Goal: Communication & Community: Answer question/provide support

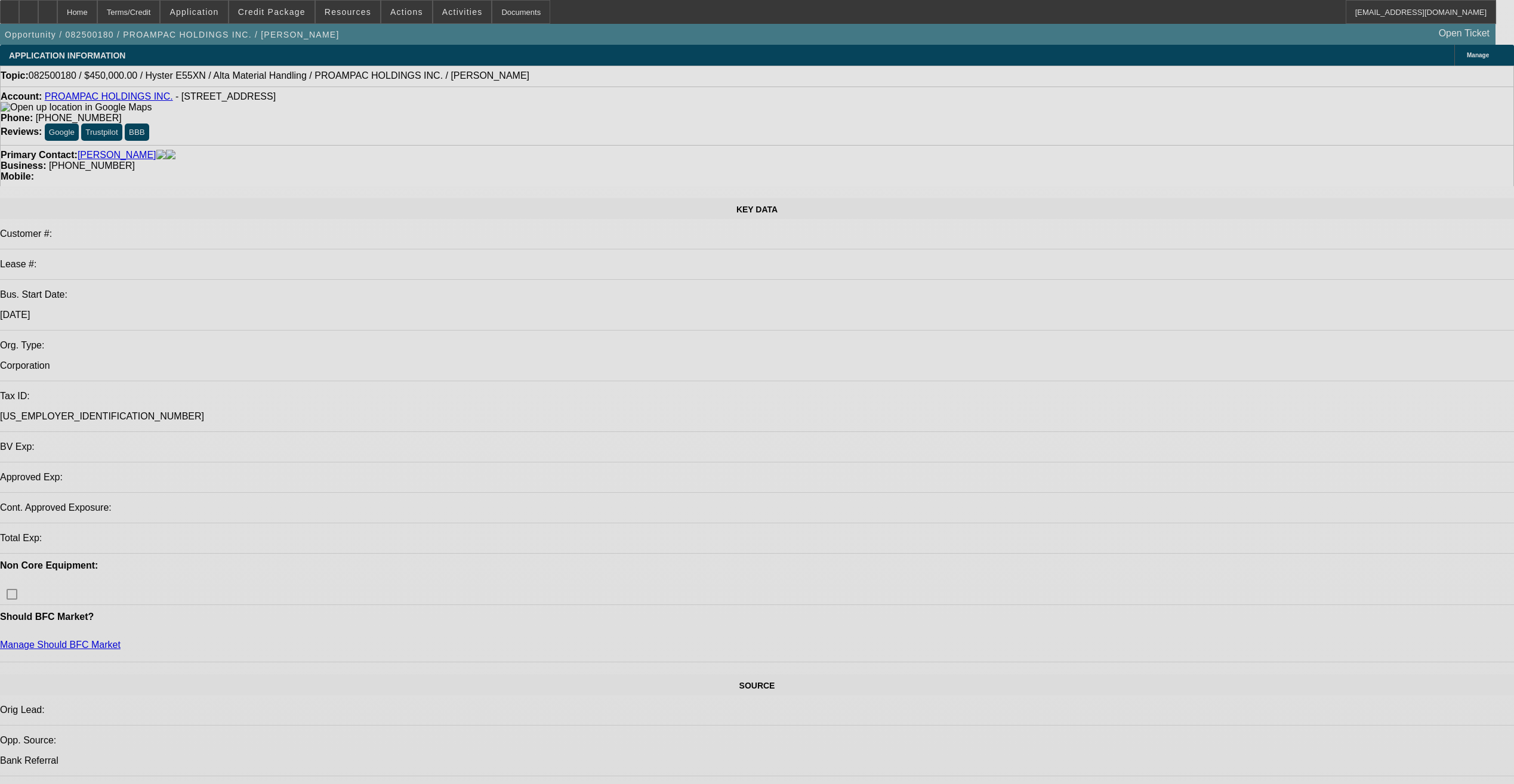
select select "0"
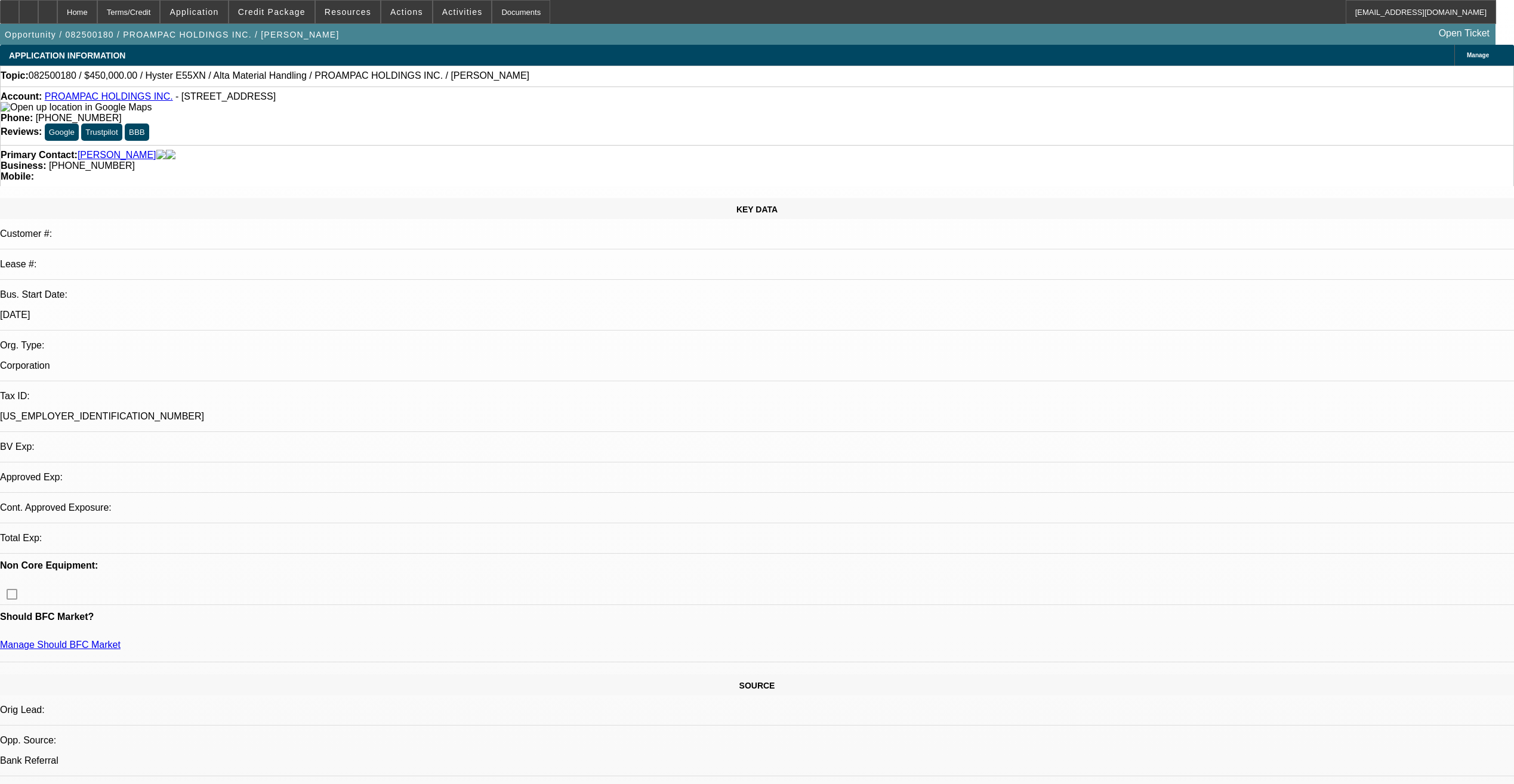
select select "2"
select select "0"
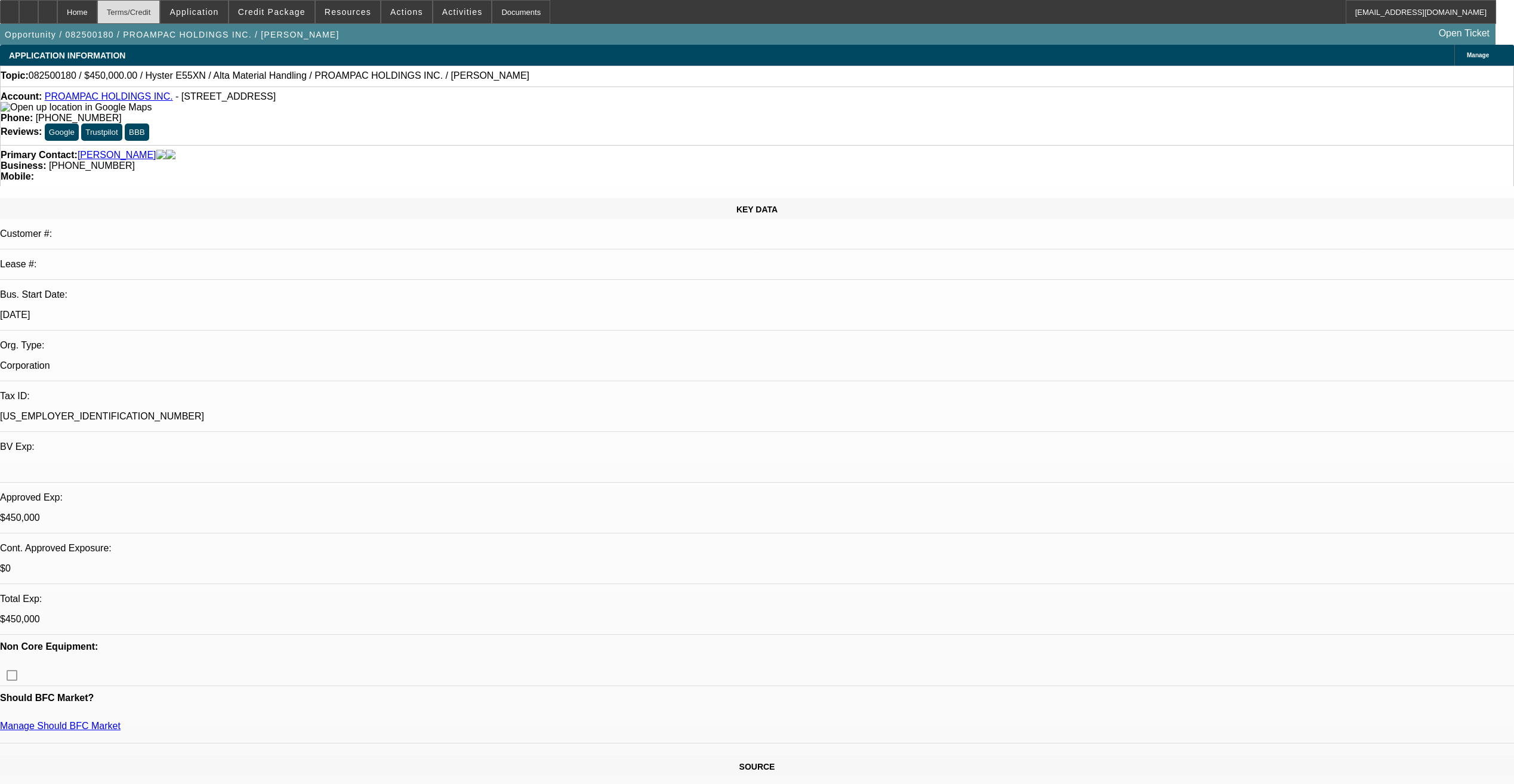
select select "1"
select select "2"
select select "5"
select select "1"
select select "2"
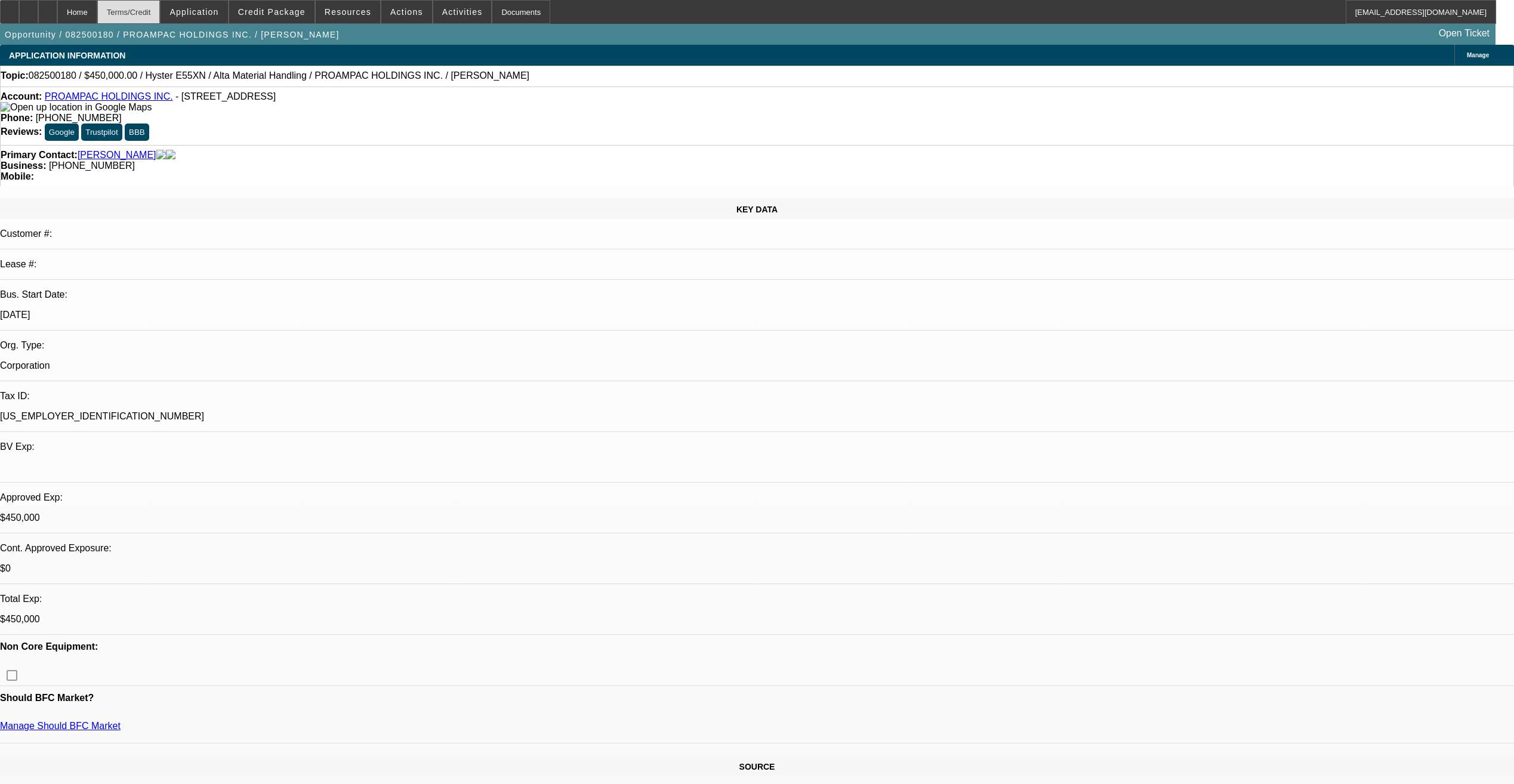
select select "5"
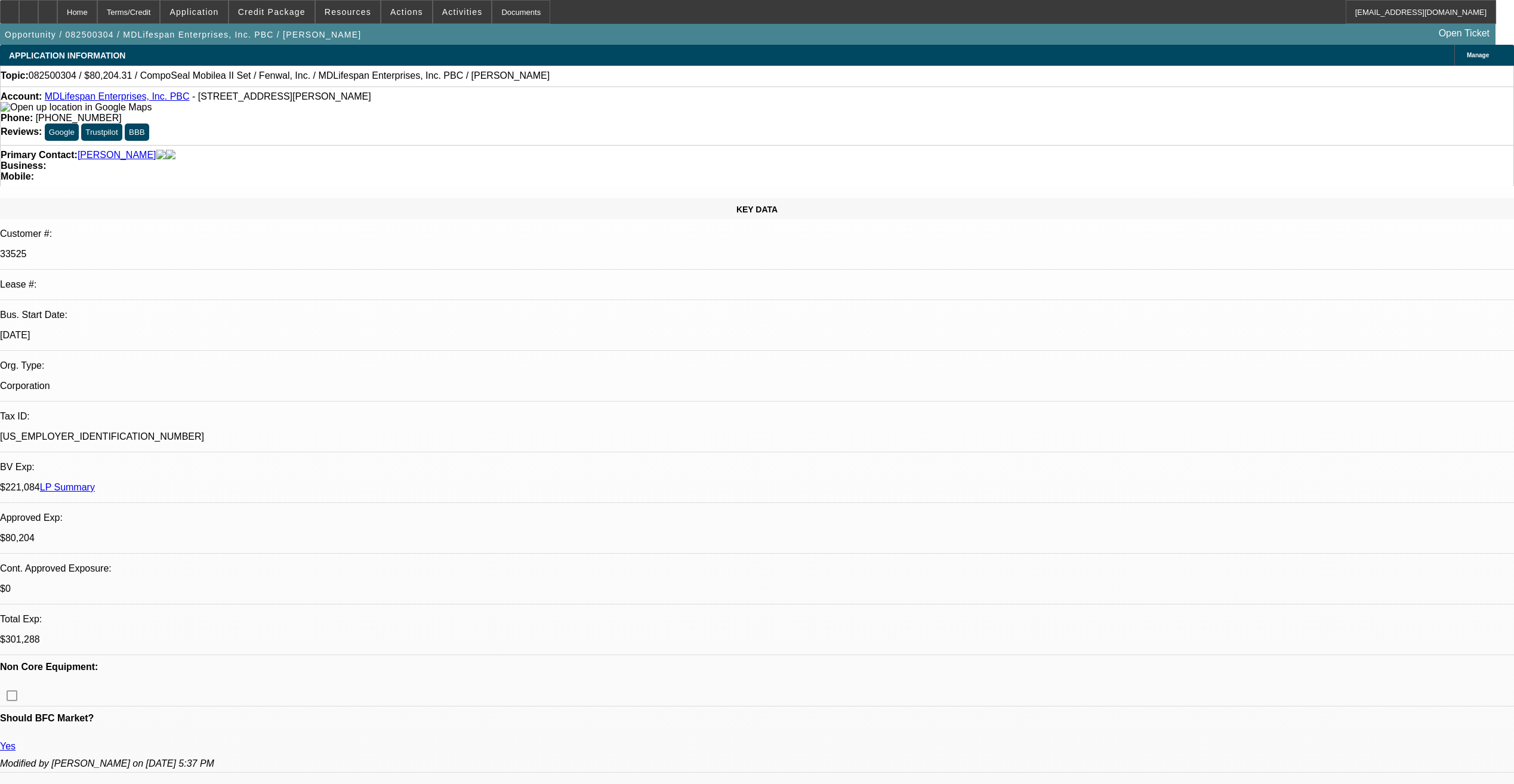
select select "0"
select select "2"
select select "0"
select select "0.2"
select select "2"
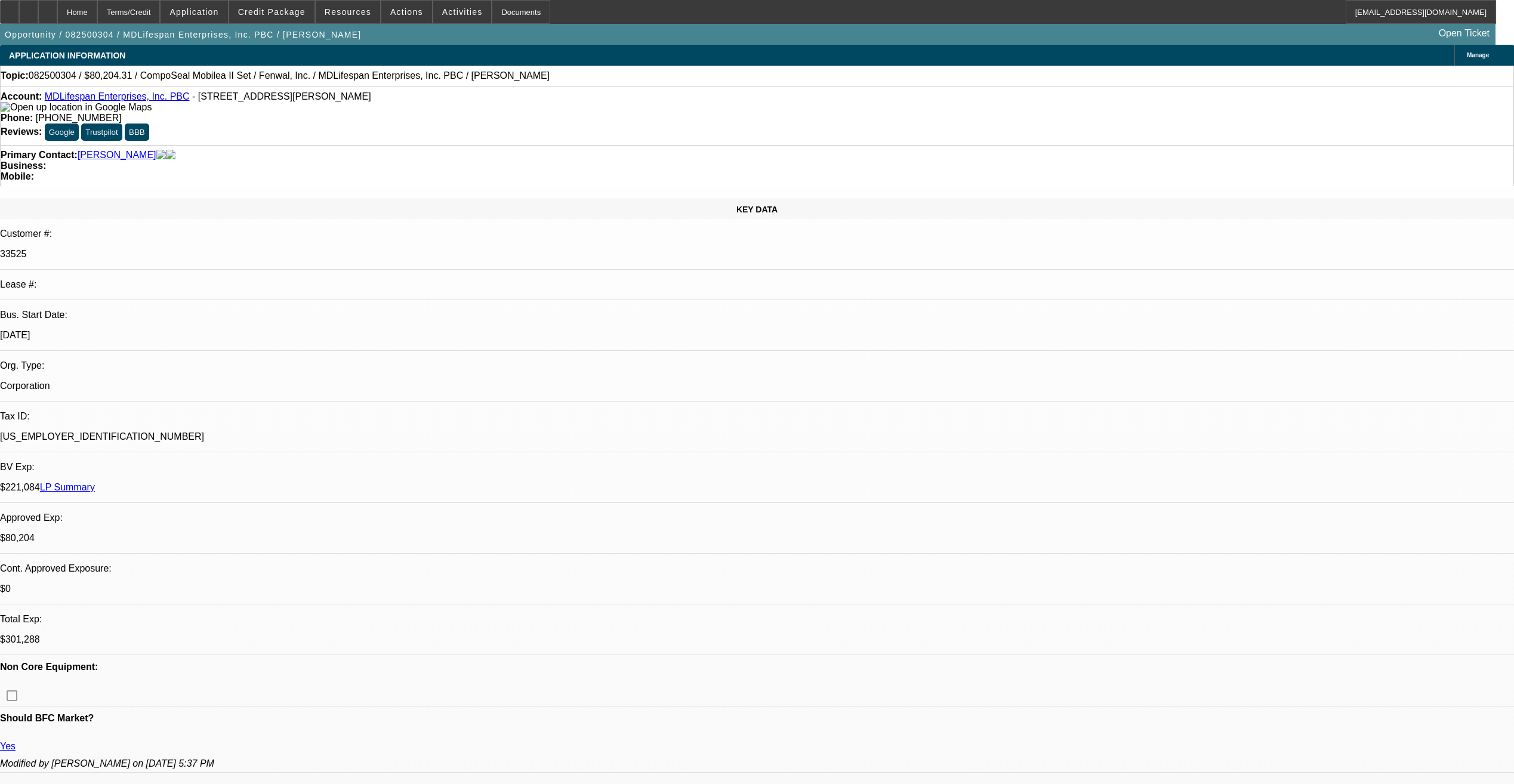
select select "0"
select select "1"
select select "2"
select select "6"
select select "1"
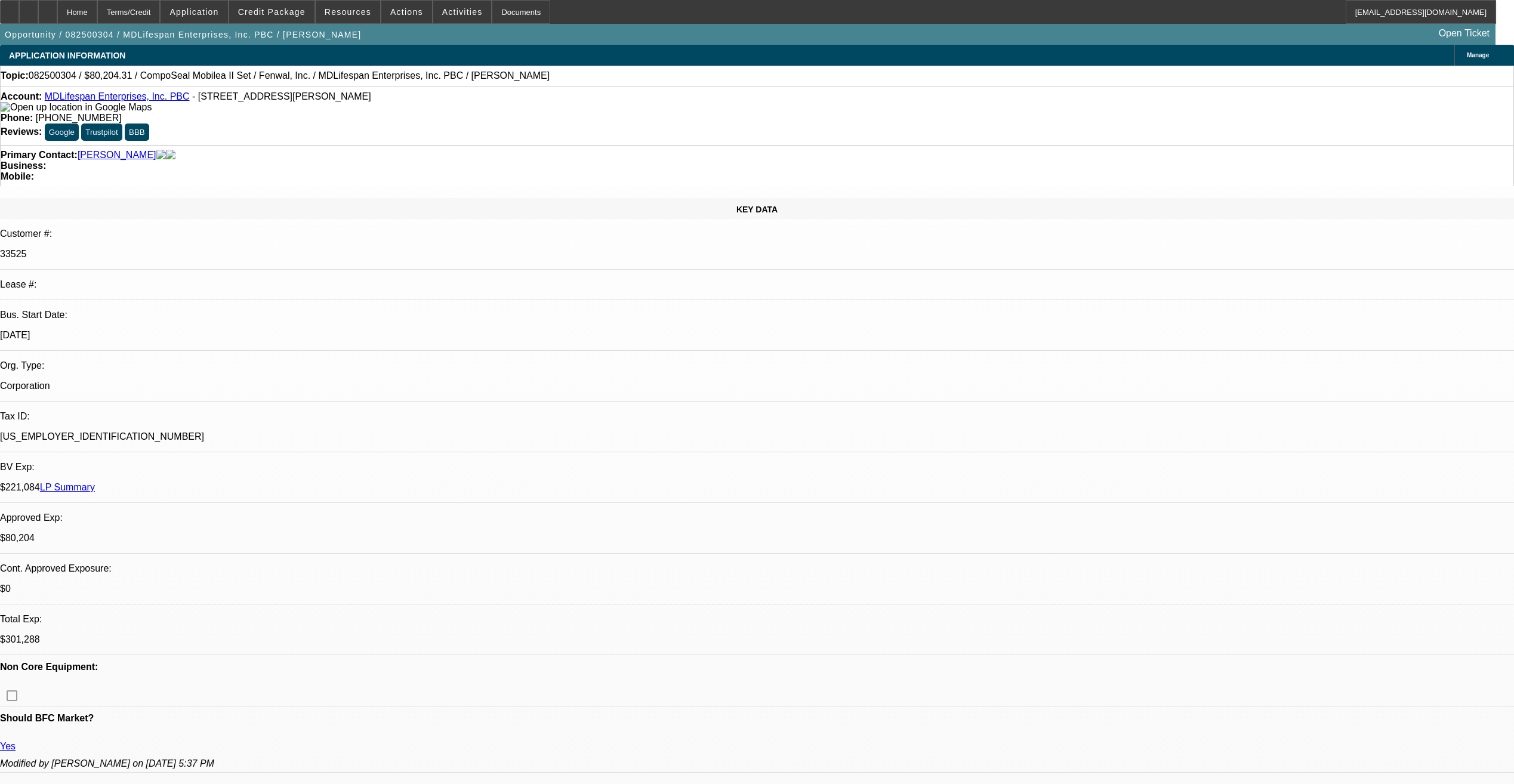
select select "2"
select select "6"
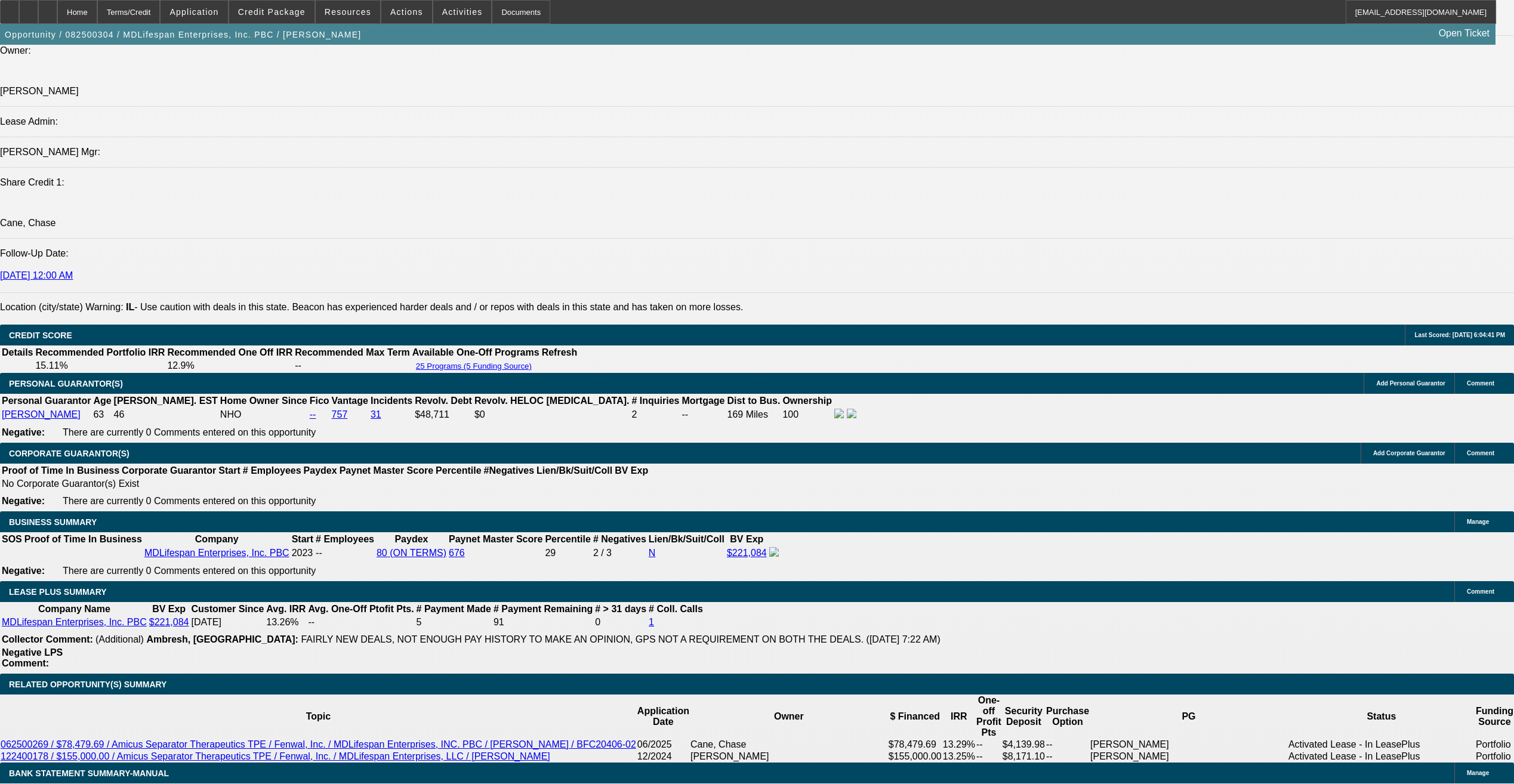
scroll to position [1720, 0]
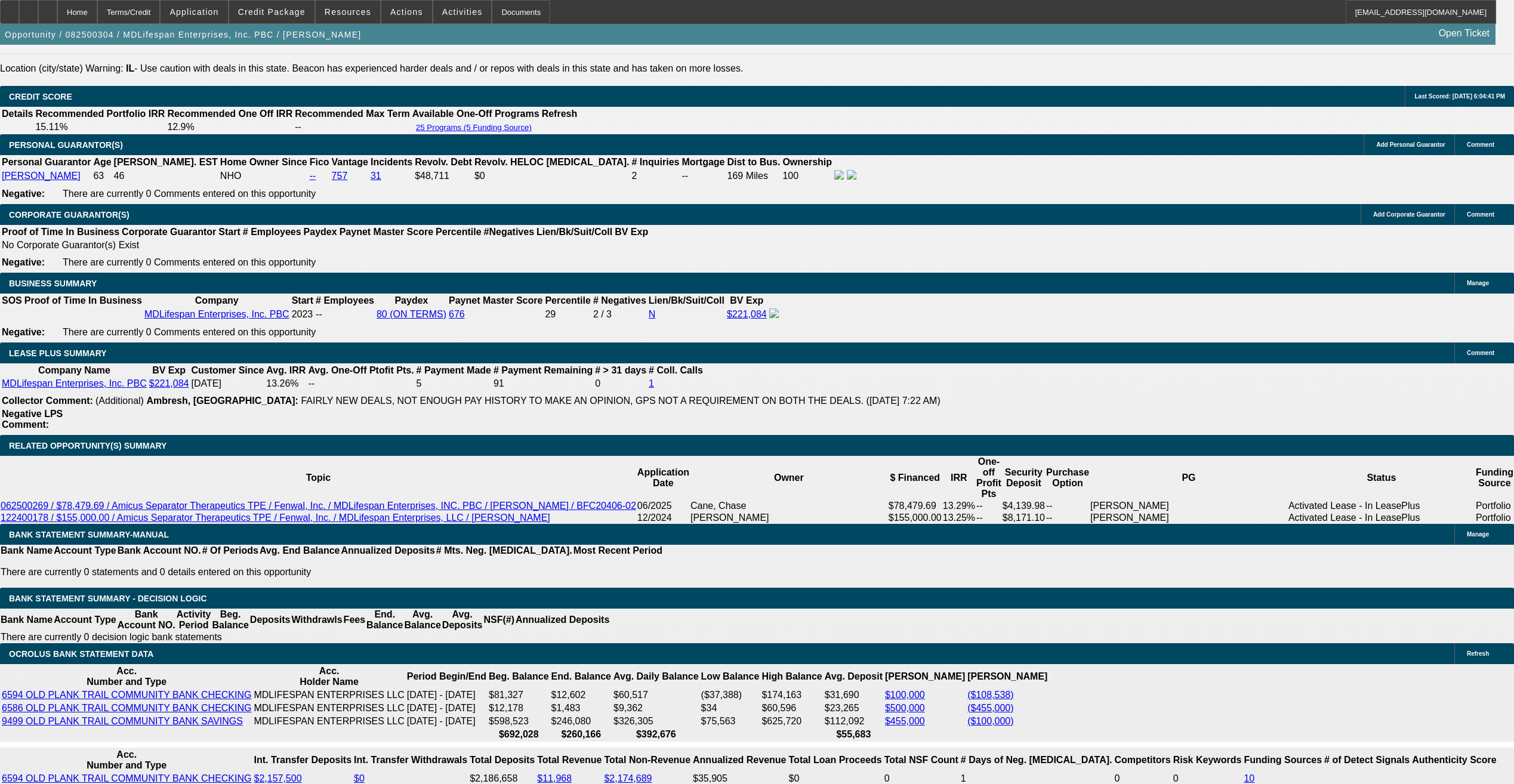
drag, startPoint x: 1147, startPoint y: 103, endPoint x: 1155, endPoint y: 101, distance: 8.2
click at [1180, 152] on button "reply_all Reply All" at bounding box center [1185, 150] width 75 height 29
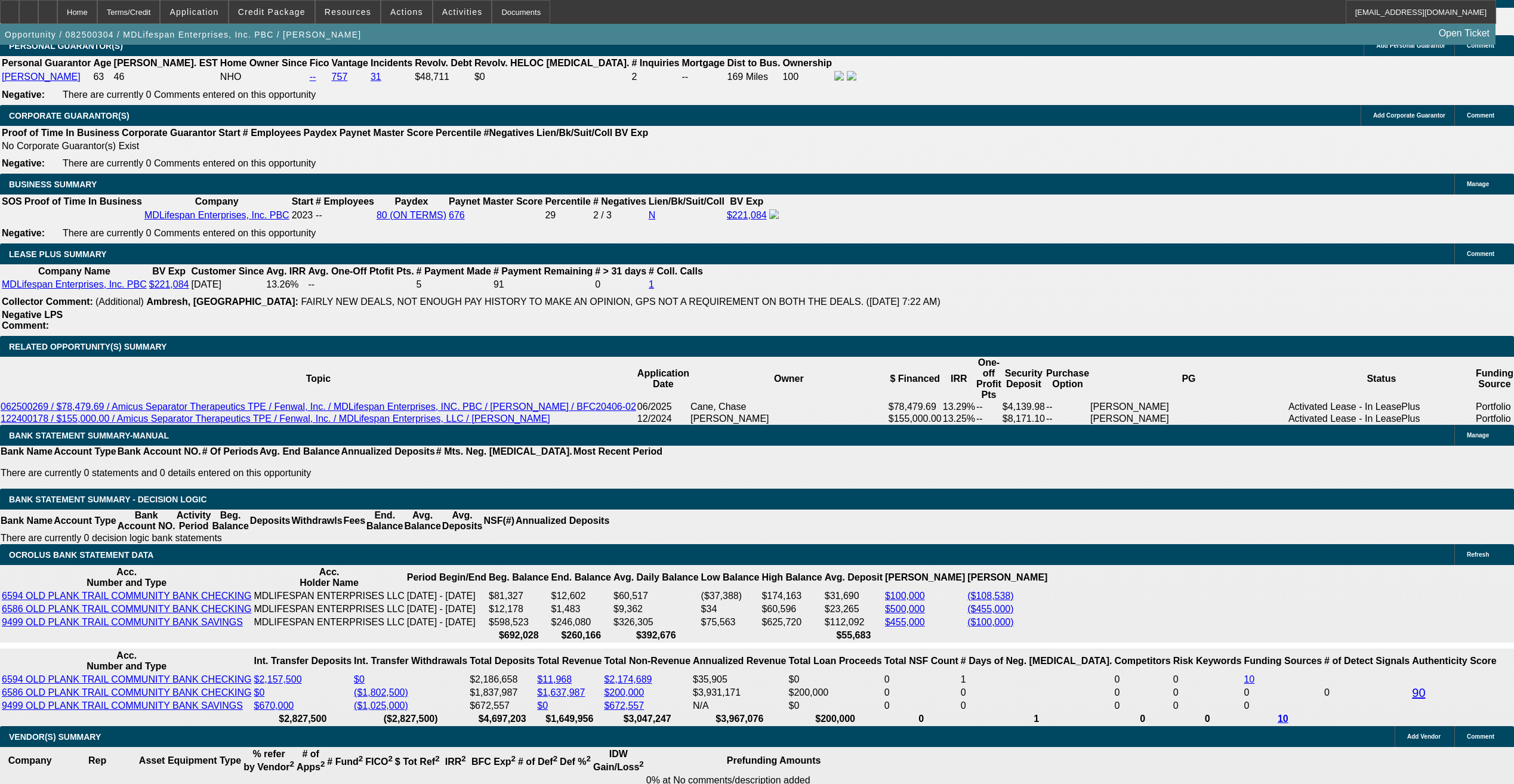
scroll to position [1839, 0]
